Goal: Find specific page/section: Find specific page/section

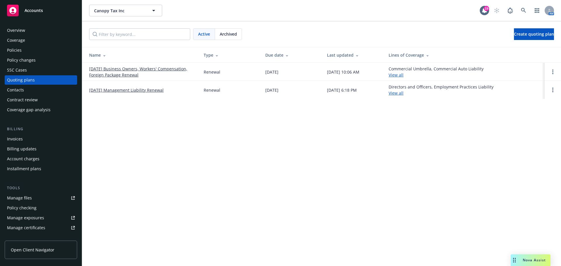
click at [27, 198] on div "Manage files" at bounding box center [19, 197] width 25 height 9
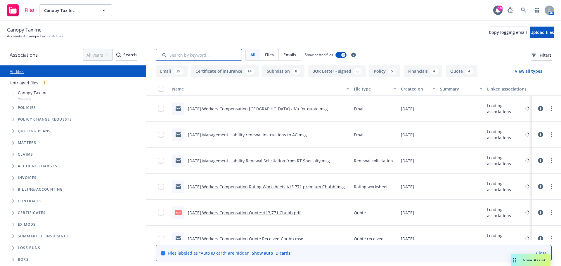
click at [200, 53] on input "Search by keyword..." at bounding box center [199, 55] width 86 height 12
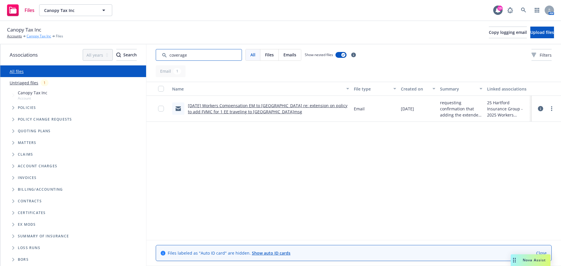
type input "coverage"
click at [36, 35] on link "Canopy Tax Inc" at bounding box center [39, 36] width 25 height 5
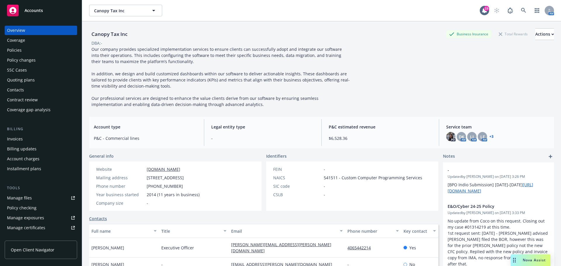
click at [20, 53] on div "Policies" at bounding box center [14, 50] width 15 height 9
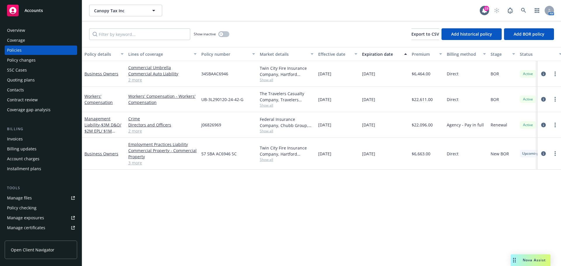
click at [24, 201] on div "Manage files" at bounding box center [19, 197] width 25 height 9
